Goal: Find specific page/section

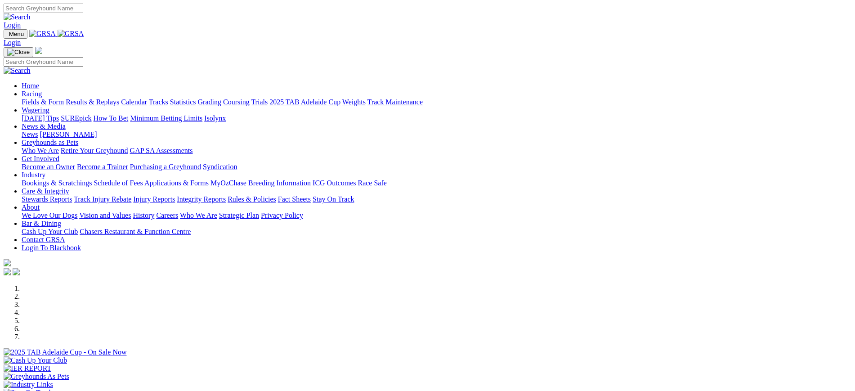
click at [393, 130] on div "News Kennel Capers" at bounding box center [437, 134] width 830 height 8
click at [38, 130] on link "News" at bounding box center [30, 134] width 16 height 8
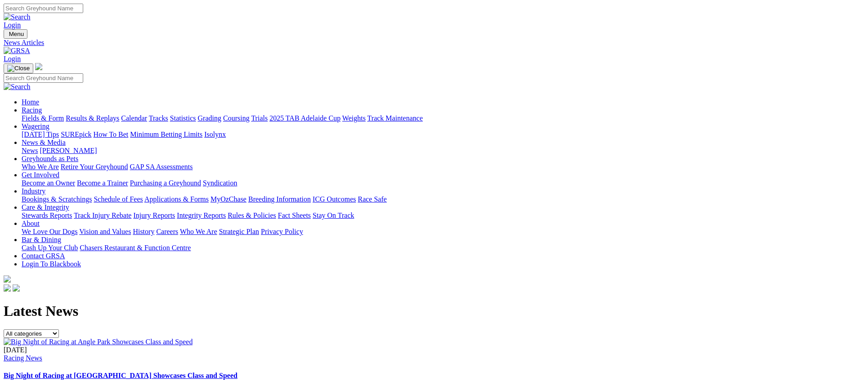
click at [30, 47] on img at bounding box center [17, 51] width 27 height 8
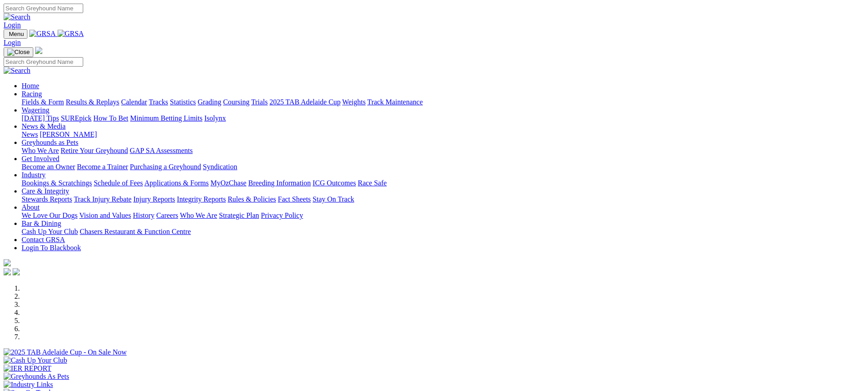
scroll to position [357, 0]
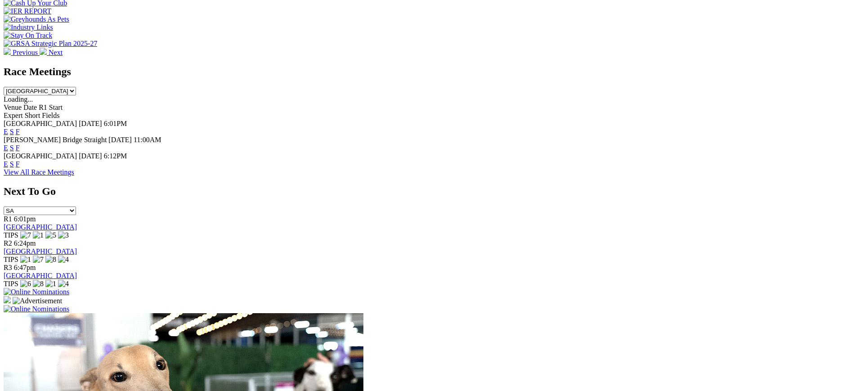
click at [20, 128] on link "F" at bounding box center [18, 132] width 4 height 8
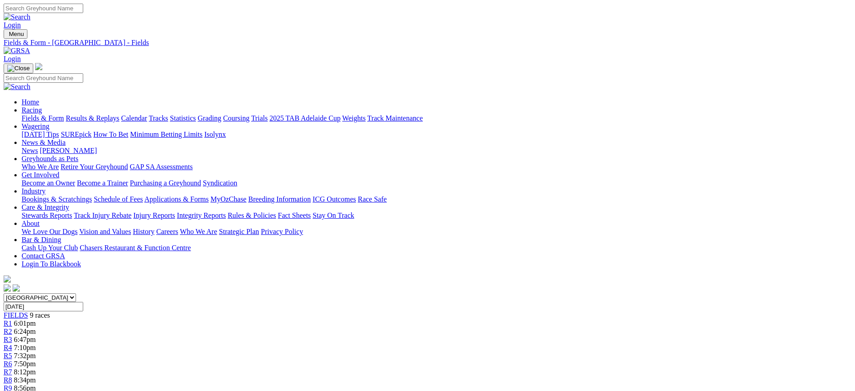
click at [30, 47] on img at bounding box center [17, 51] width 27 height 8
